Goal: Task Accomplishment & Management: Manage account settings

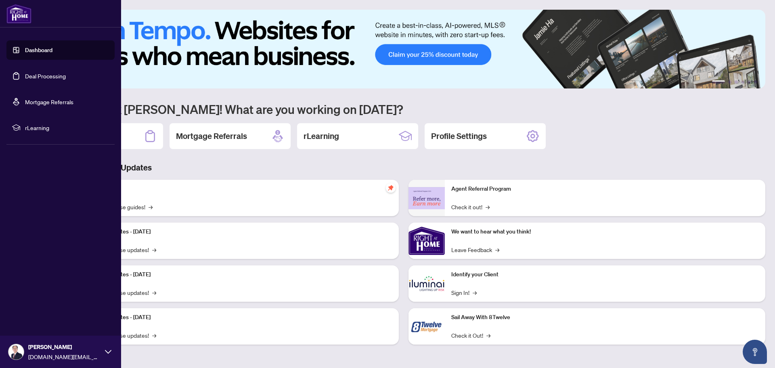
click at [35, 76] on link "Deal Processing" at bounding box center [45, 75] width 41 height 7
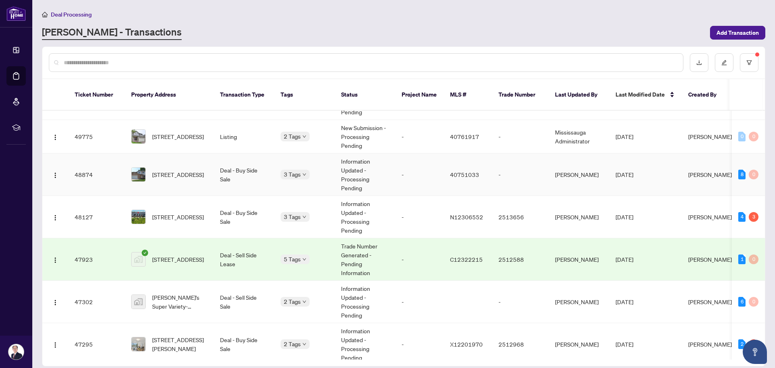
scroll to position [121, 0]
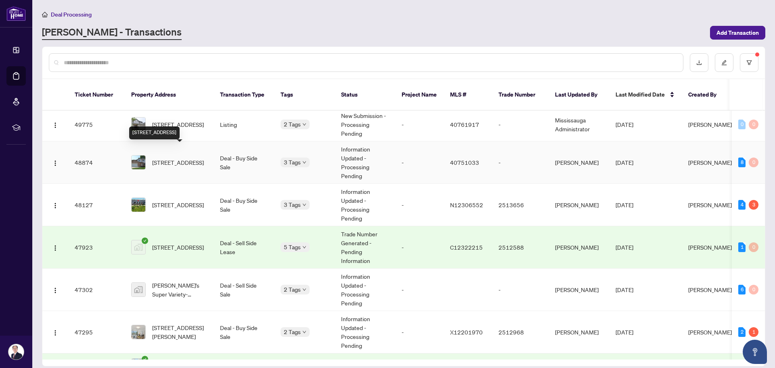
click at [192, 158] on span "[STREET_ADDRESS]" at bounding box center [178, 162] width 52 height 9
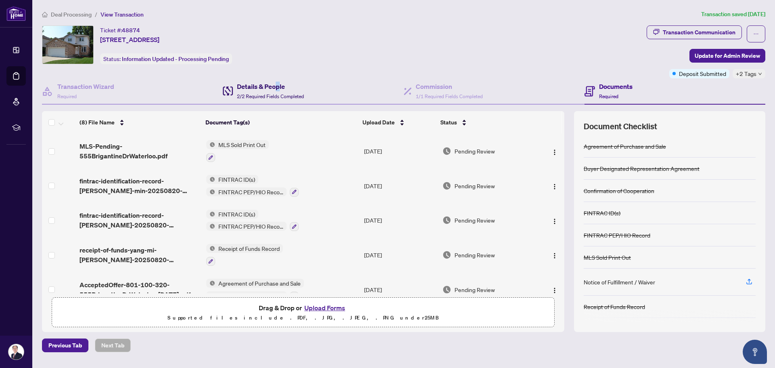
click at [277, 88] on h4 "Details & People" at bounding box center [270, 87] width 67 height 10
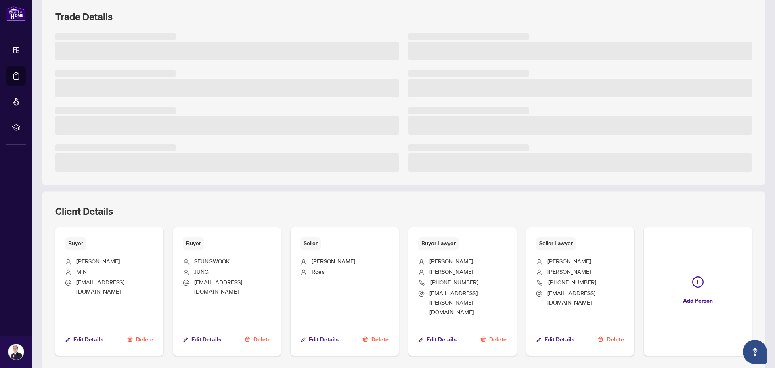
scroll to position [121, 0]
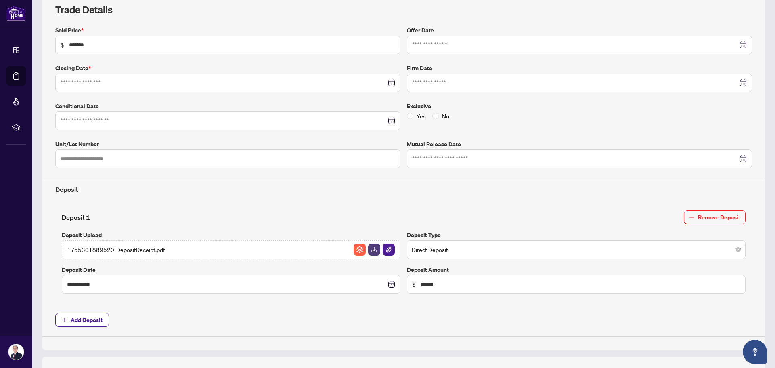
type input "**********"
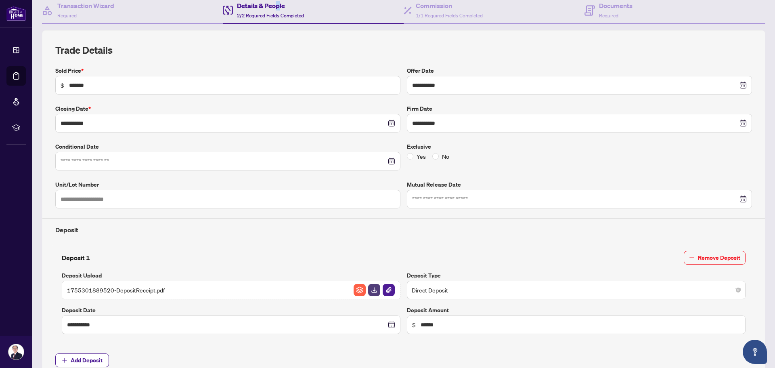
scroll to position [0, 0]
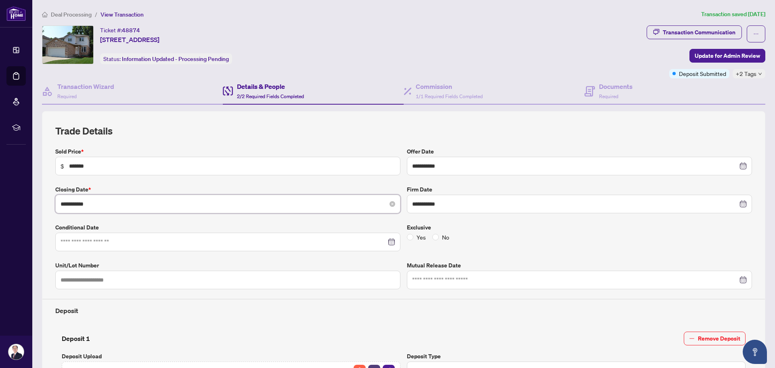
click at [122, 204] on input "**********" at bounding box center [224, 203] width 326 height 9
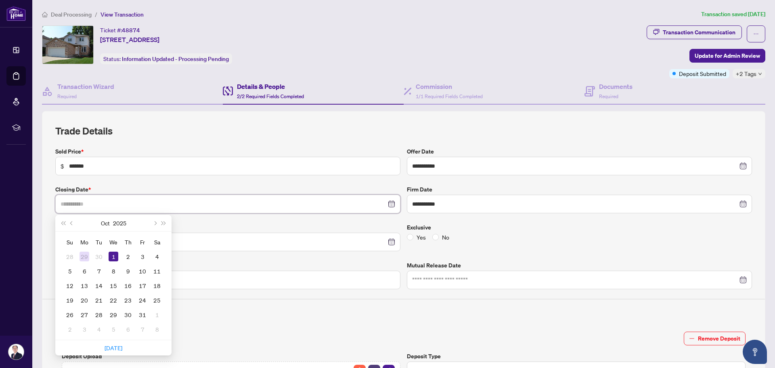
type input "**********"
click at [86, 256] on div "29" at bounding box center [85, 257] width 10 height 10
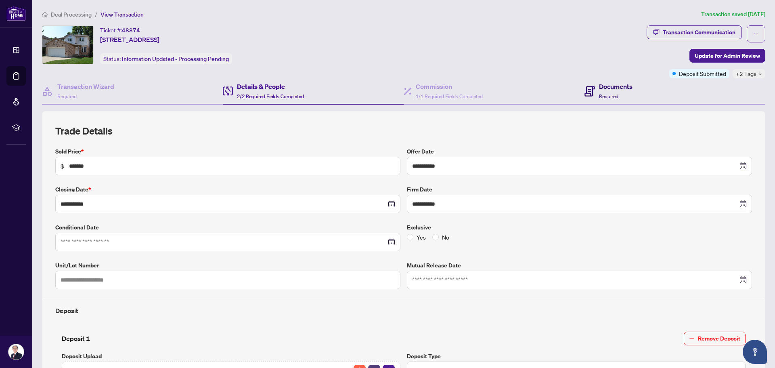
click at [605, 89] on h4 "Documents" at bounding box center [616, 87] width 34 height 10
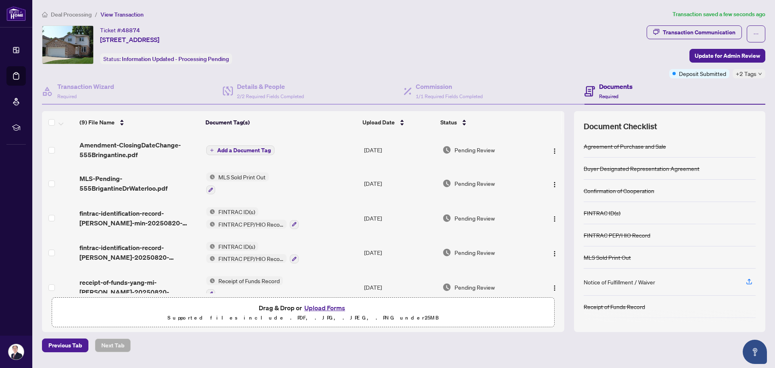
click at [229, 150] on span "Add a Document Tag" at bounding box center [244, 150] width 54 height 6
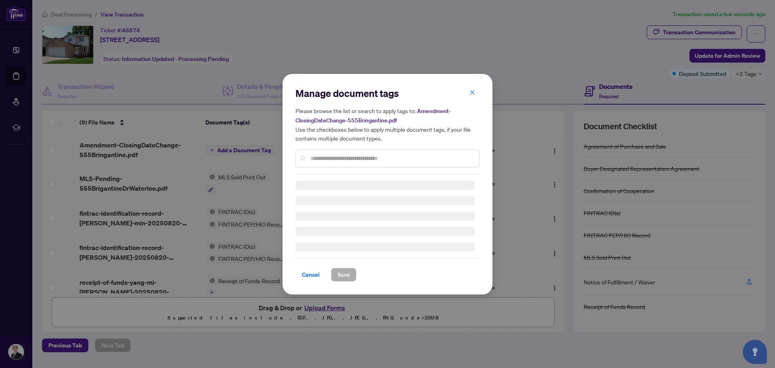
click at [321, 159] on input "text" at bounding box center [392, 158] width 162 height 9
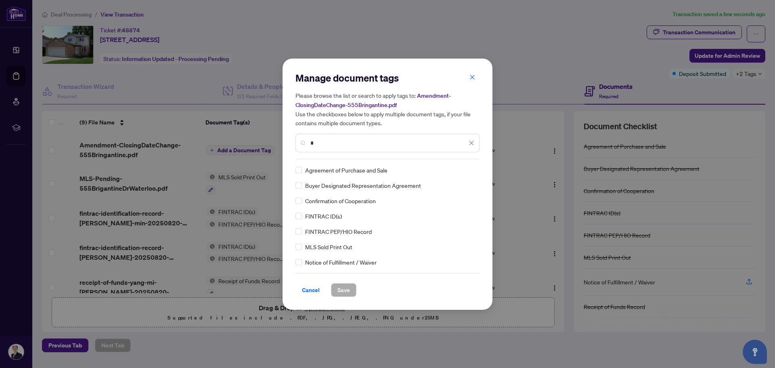
type input "*"
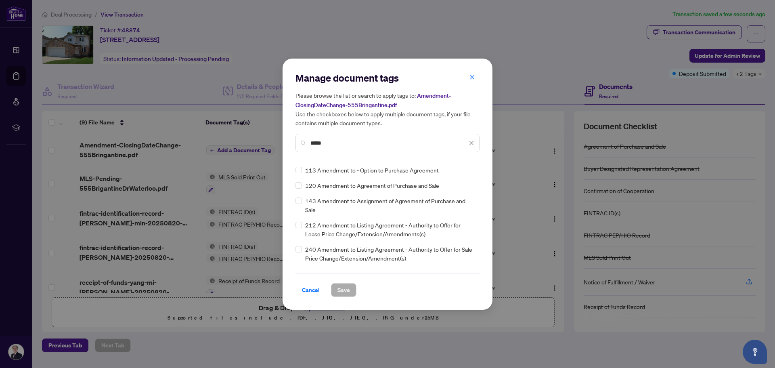
type input "*****"
click at [339, 288] on span "Save" at bounding box center [344, 289] width 13 height 13
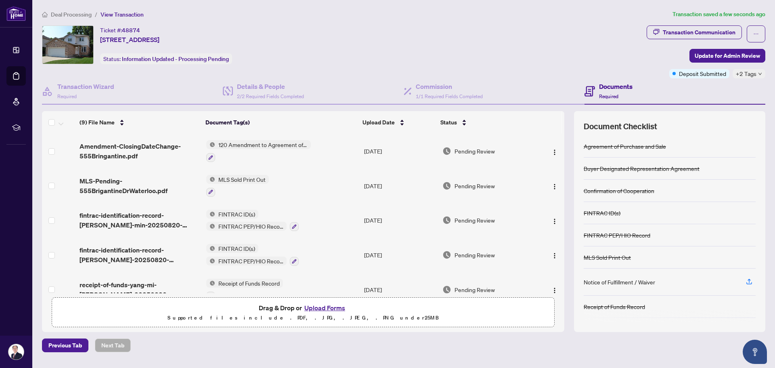
drag, startPoint x: 664, startPoint y: 36, endPoint x: 660, endPoint y: 49, distance: 13.7
click at [660, 49] on div "Transaction Communication Update for Admin Review Deposit Submitted +2 Tags" at bounding box center [706, 51] width 119 height 53
click at [446, 94] on span "1/1 Required Fields Completed" at bounding box center [449, 96] width 67 height 6
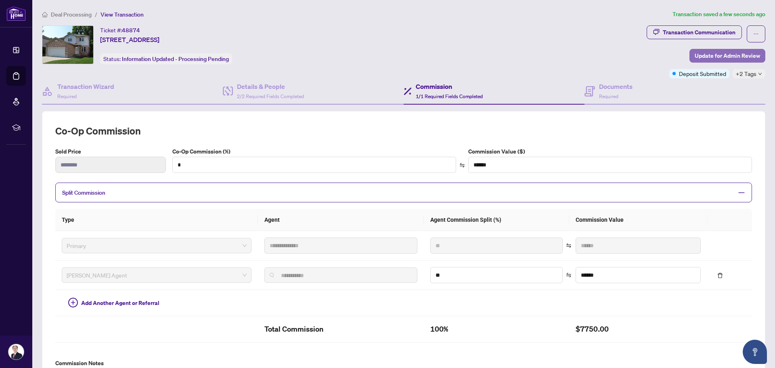
click at [703, 56] on span "Update for Admin Review" at bounding box center [727, 55] width 65 height 13
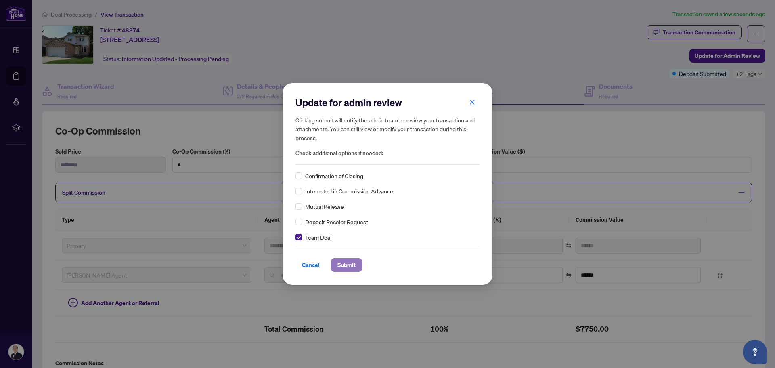
click at [348, 264] on span "Submit" at bounding box center [347, 264] width 18 height 13
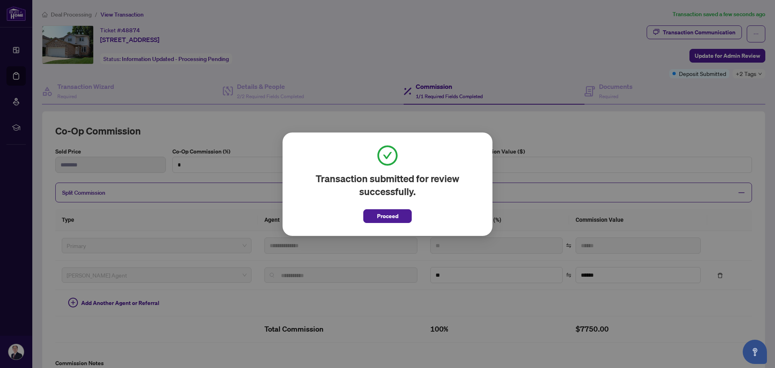
click at [375, 216] on button "Proceed" at bounding box center [387, 216] width 48 height 14
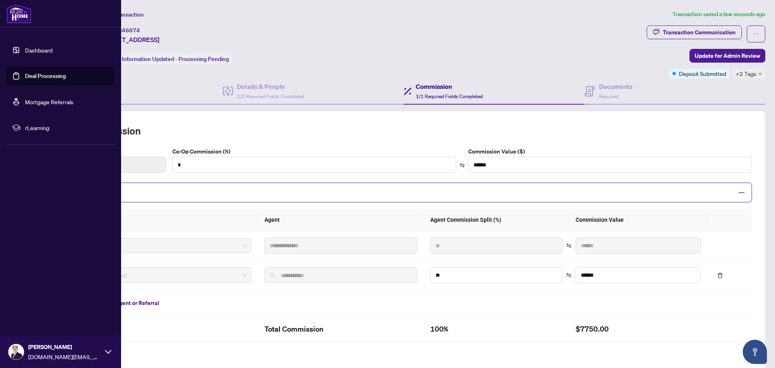
click at [31, 51] on link "Dashboard" at bounding box center [38, 49] width 27 height 7
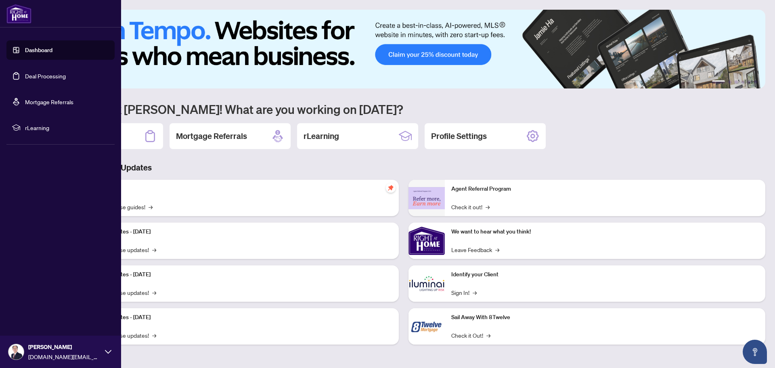
click at [53, 77] on link "Deal Processing" at bounding box center [45, 75] width 41 height 7
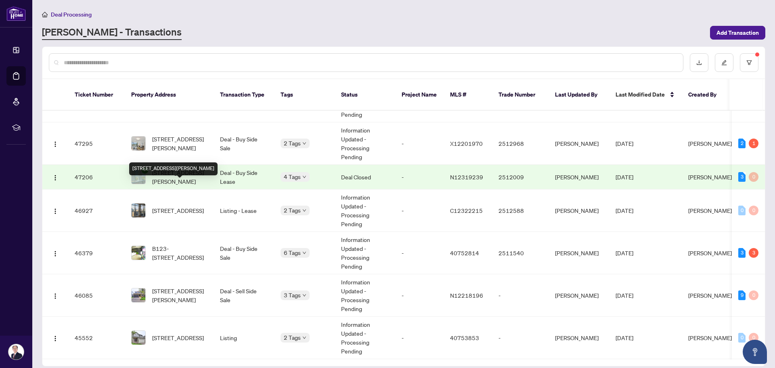
scroll to position [323, 0]
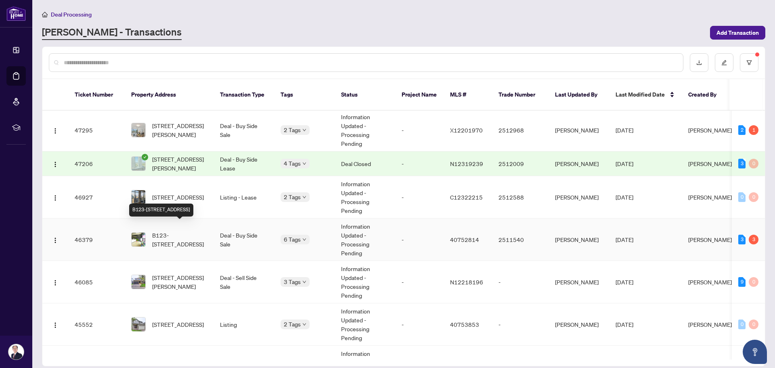
click at [193, 231] on span "B123-[STREET_ADDRESS]" at bounding box center [179, 240] width 55 height 18
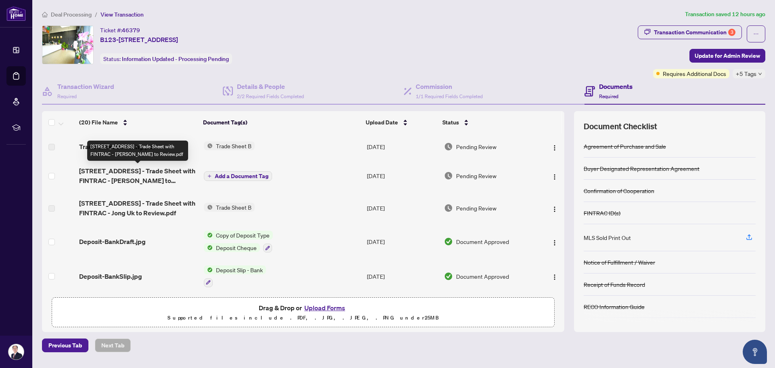
click at [132, 172] on span "387 King Street E B123 - Trade Sheet with FINTRAC - Yong Chan to Review.pdf" at bounding box center [138, 175] width 118 height 19
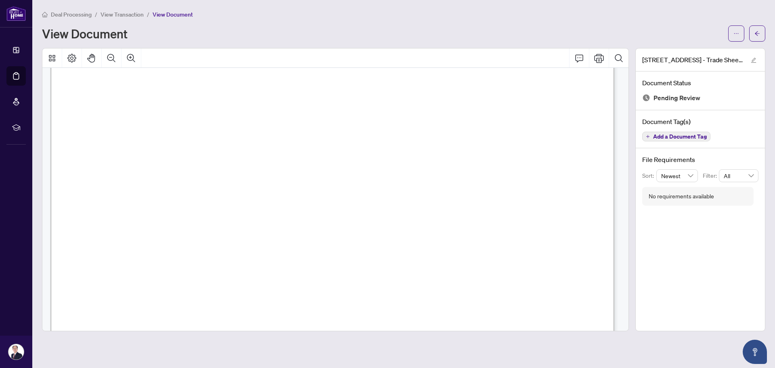
scroll to position [162, 0]
click at [735, 36] on icon "ellipsis" at bounding box center [737, 34] width 6 height 6
click at [703, 52] on span "Download" at bounding box center [707, 50] width 61 height 9
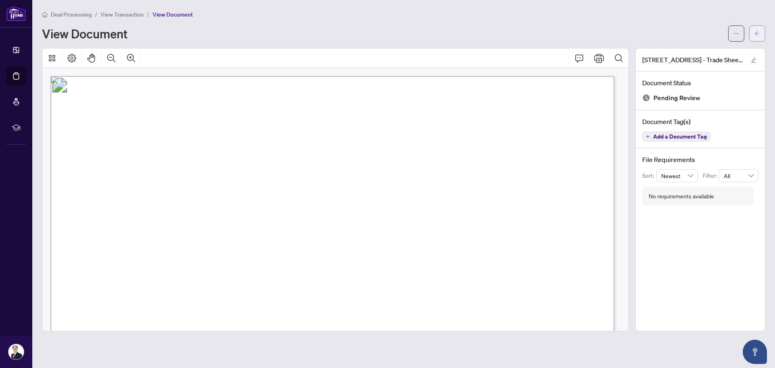
click at [760, 30] on button "button" at bounding box center [758, 33] width 16 height 16
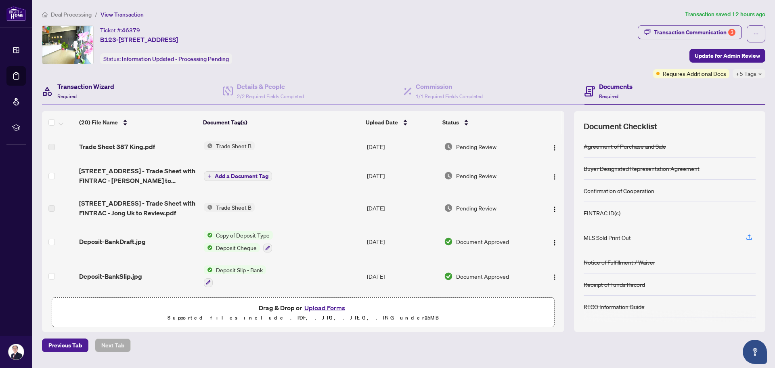
click at [93, 87] on h4 "Transaction Wizard" at bounding box center [85, 87] width 57 height 10
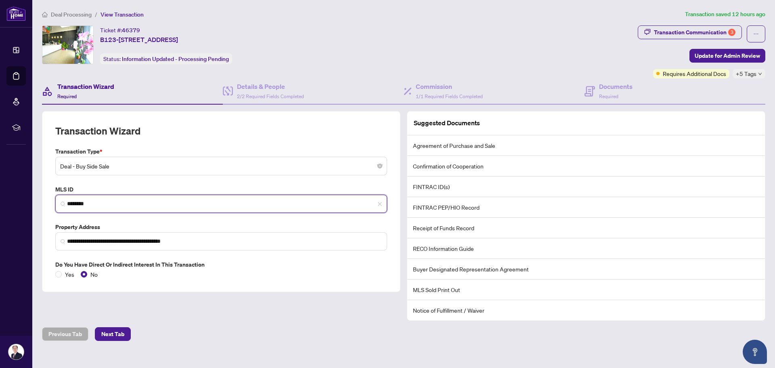
click at [80, 204] on input "********" at bounding box center [224, 203] width 315 height 8
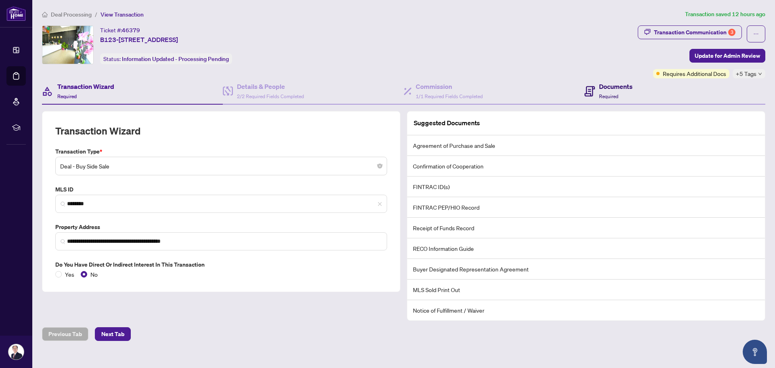
click at [612, 89] on h4 "Documents" at bounding box center [616, 87] width 34 height 10
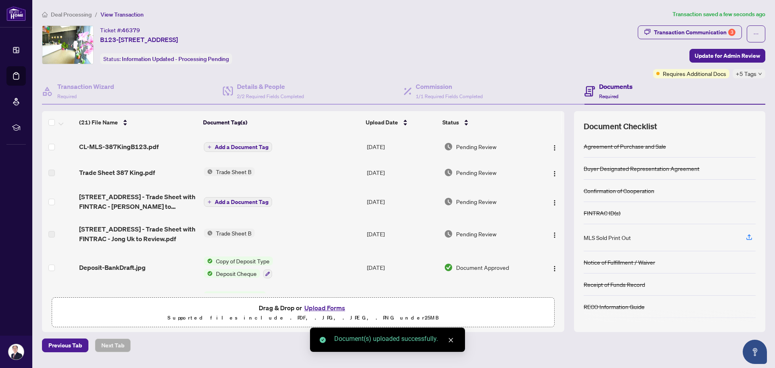
click at [235, 147] on span "Add a Document Tag" at bounding box center [242, 147] width 54 height 6
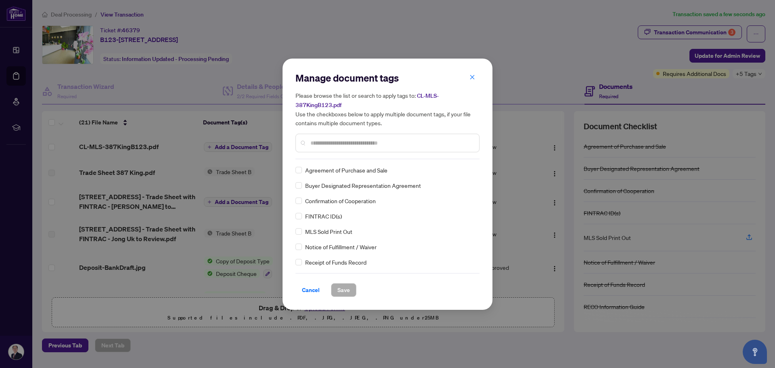
click at [325, 143] on input "text" at bounding box center [392, 143] width 162 height 9
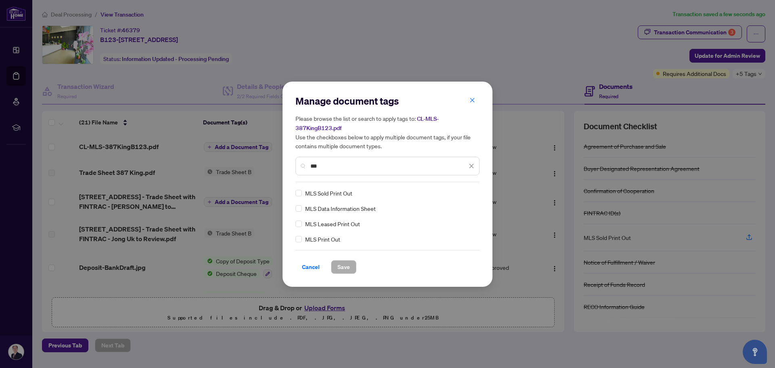
type input "***"
click at [345, 269] on span "Save" at bounding box center [344, 266] width 13 height 13
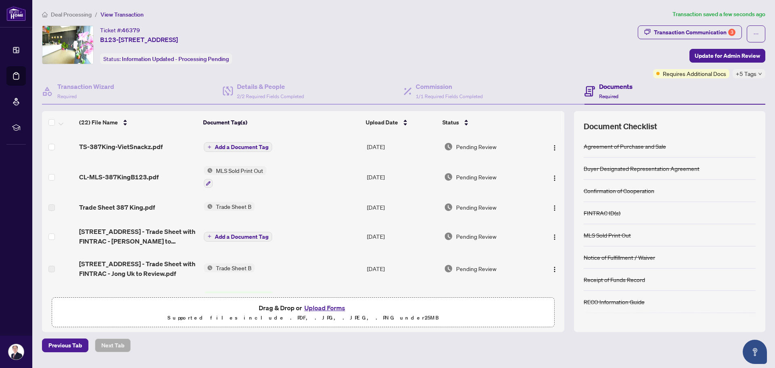
click at [228, 145] on span "Add a Document Tag" at bounding box center [242, 147] width 54 height 6
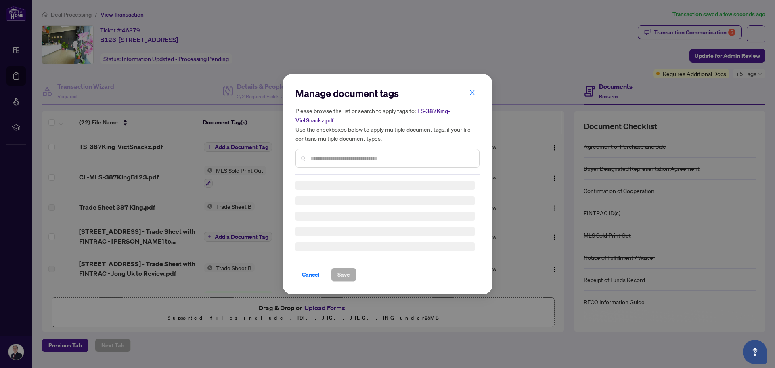
click at [319, 154] on input "text" at bounding box center [392, 158] width 162 height 9
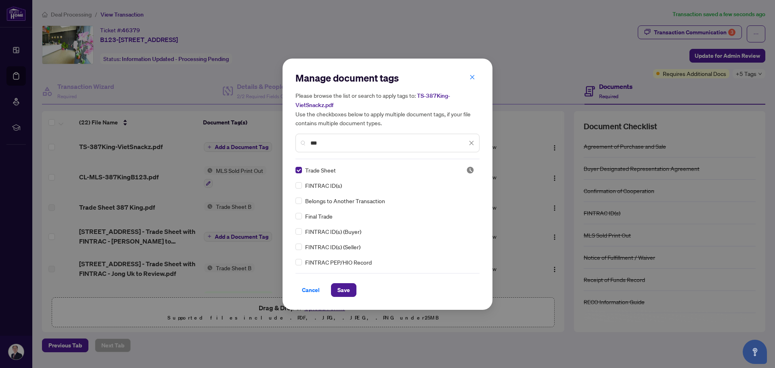
drag, startPoint x: 334, startPoint y: 145, endPoint x: 295, endPoint y: 147, distance: 38.8
click at [295, 147] on div "Manage document tags Please browse the list or search to apply tags to: TS-387K…" at bounding box center [388, 184] width 210 height 251
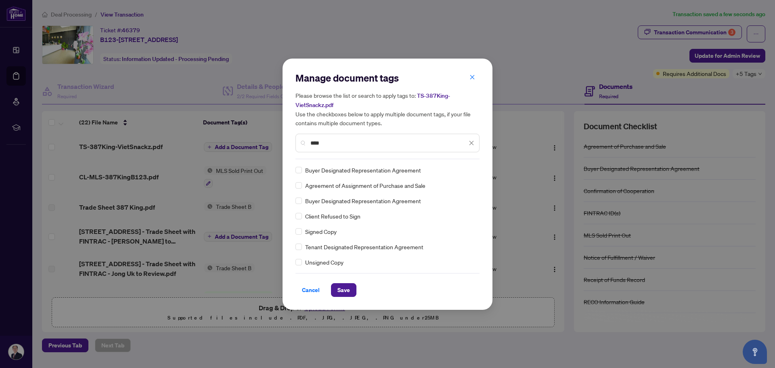
type input "****"
click at [341, 290] on span "Save" at bounding box center [344, 289] width 13 height 13
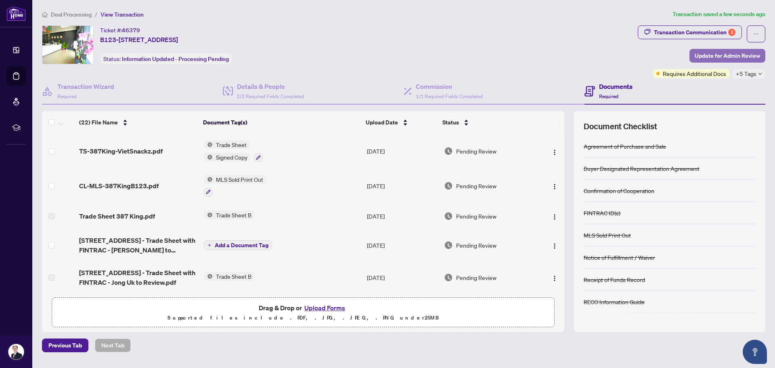
click at [720, 52] on span "Update for Admin Review" at bounding box center [727, 55] width 65 height 13
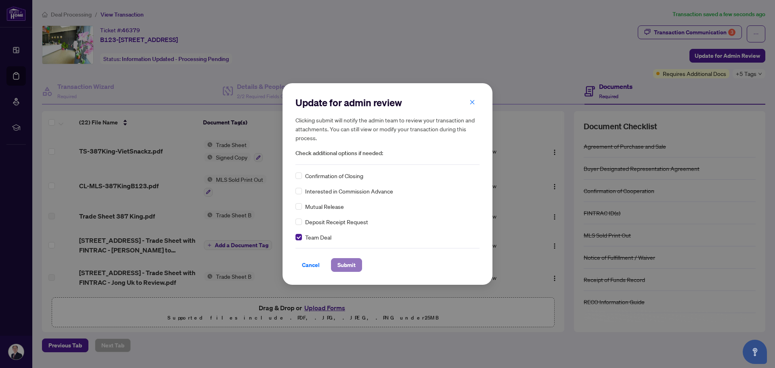
click at [346, 264] on span "Submit" at bounding box center [347, 264] width 18 height 13
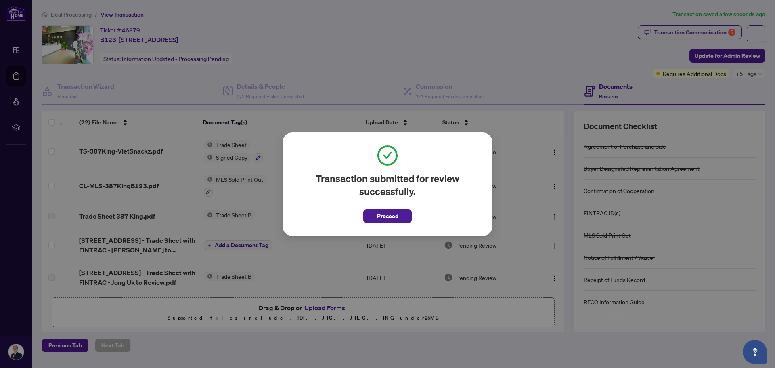
click at [395, 213] on span "Proceed" at bounding box center [387, 216] width 21 height 13
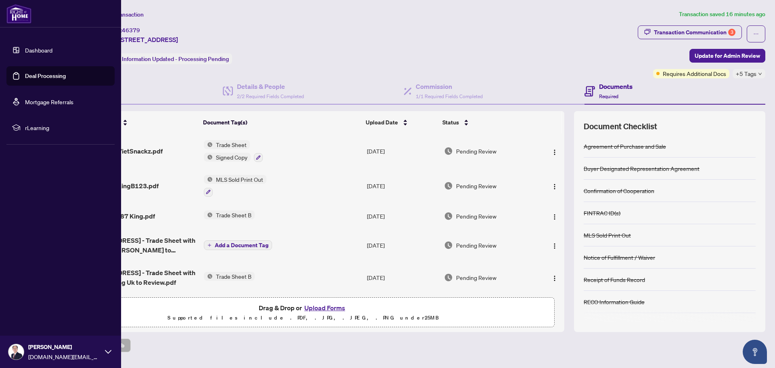
click at [43, 74] on link "Deal Processing" at bounding box center [45, 75] width 41 height 7
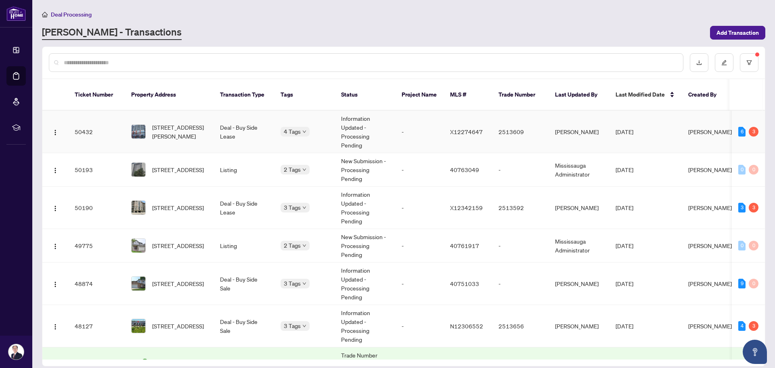
click at [256, 124] on td "Deal - Buy Side Lease" at bounding box center [244, 132] width 61 height 42
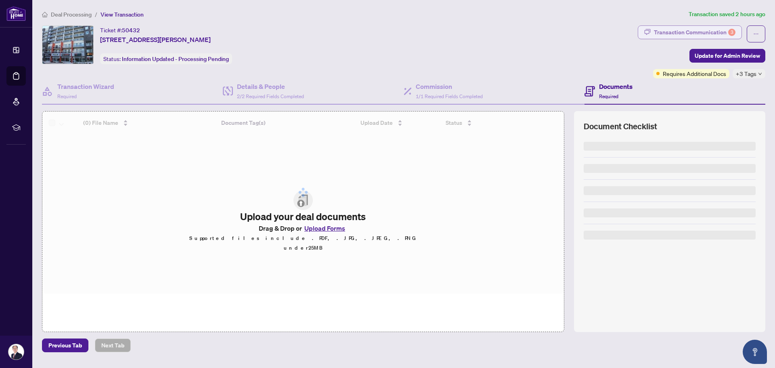
click at [667, 34] on div "Transaction Communication 3" at bounding box center [695, 32] width 82 height 13
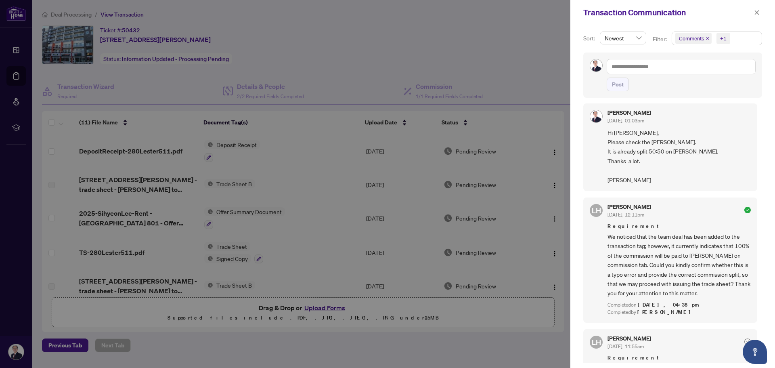
scroll to position [242, 0]
click at [759, 14] on icon "close" at bounding box center [757, 13] width 6 height 6
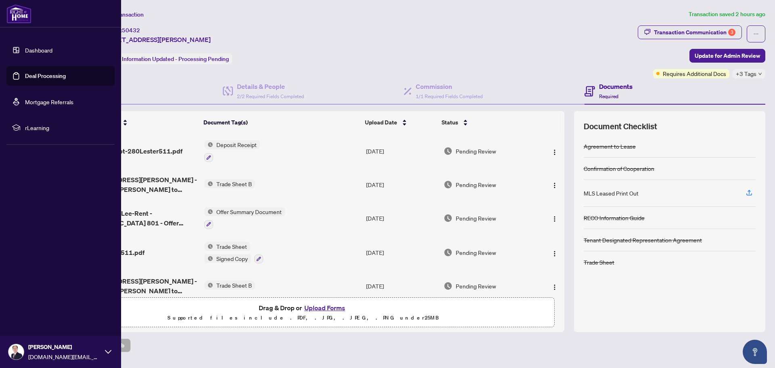
click at [29, 79] on link "Deal Processing" at bounding box center [45, 75] width 41 height 7
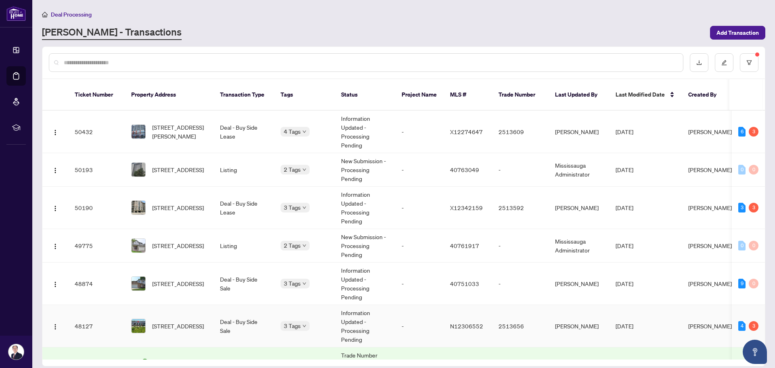
click at [242, 312] on td "Deal - Buy Side Sale" at bounding box center [244, 326] width 61 height 42
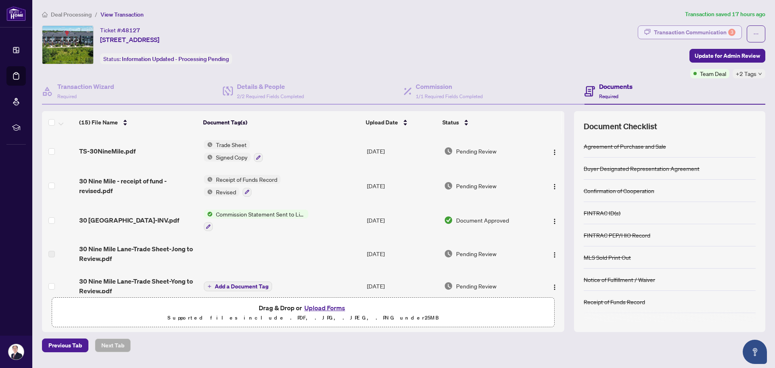
click at [689, 36] on div "Transaction Communication 3" at bounding box center [695, 32] width 82 height 13
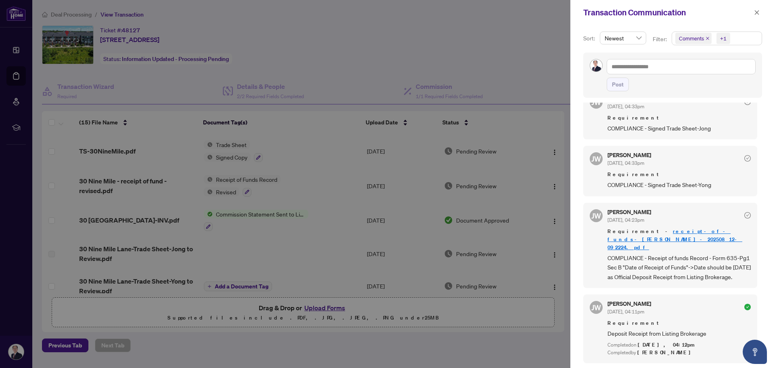
scroll to position [2, 0]
click at [754, 17] on span "button" at bounding box center [757, 12] width 6 height 13
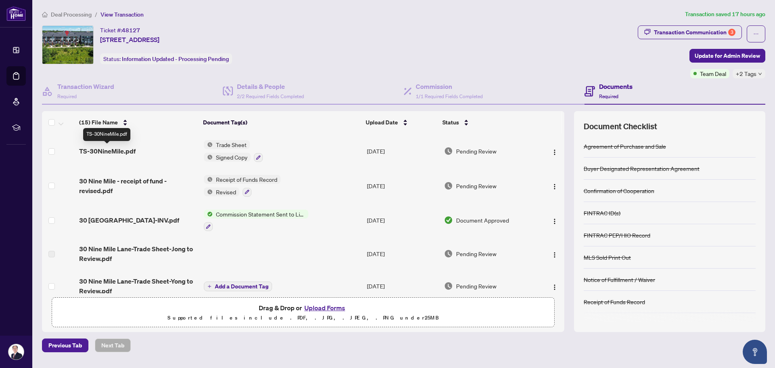
click at [102, 151] on span "TS-30NineMile.pdf" at bounding box center [107, 151] width 57 height 10
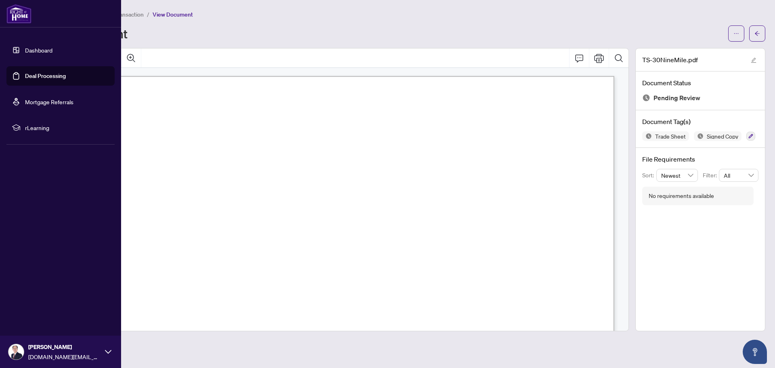
click at [32, 74] on link "Deal Processing" at bounding box center [45, 75] width 41 height 7
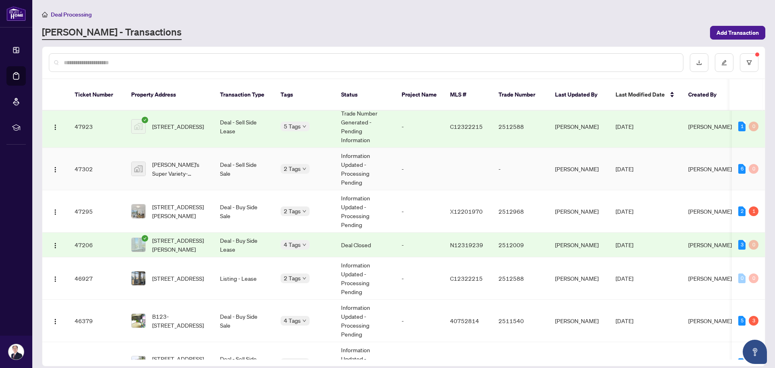
scroll to position [242, 0]
click at [184, 235] on span "[STREET_ADDRESS][PERSON_NAME]" at bounding box center [179, 244] width 55 height 18
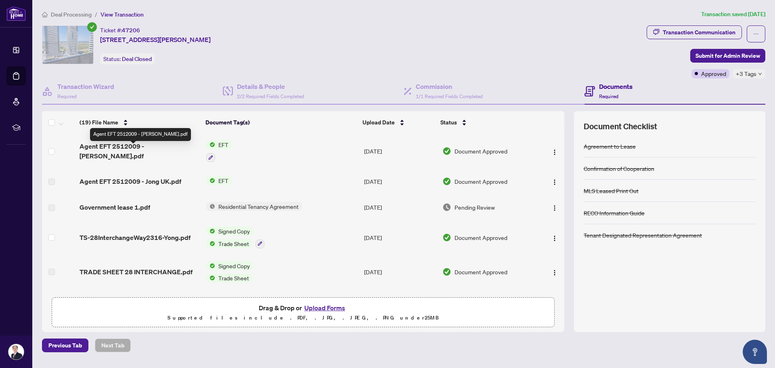
click at [155, 151] on span "Agent EFT 2512009 - Yong Chan.pdf" at bounding box center [140, 150] width 120 height 19
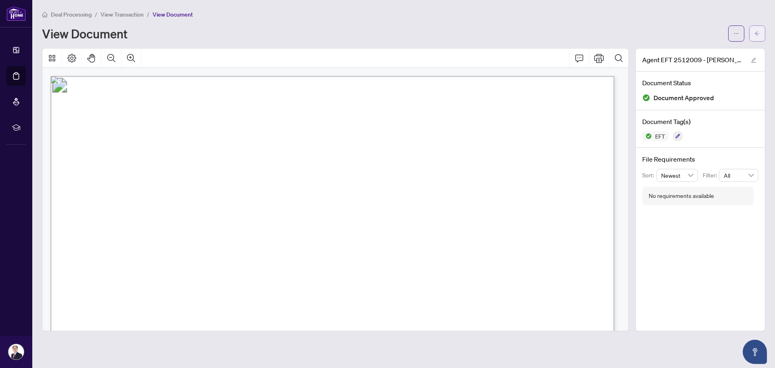
click at [754, 36] on button "button" at bounding box center [758, 33] width 16 height 16
